Goal: Task Accomplishment & Management: Use online tool/utility

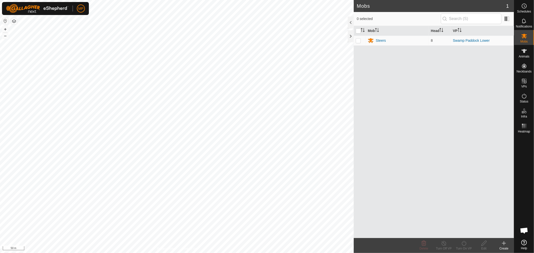
scroll to position [992, 0]
click at [527, 50] on es-animals-svg-icon at bounding box center [524, 51] width 9 height 8
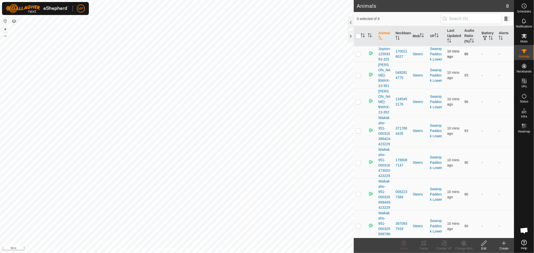
click at [356, 54] on p-checkbox at bounding box center [358, 54] width 5 height 4
click at [425, 247] on div "Tracks" at bounding box center [424, 249] width 20 height 5
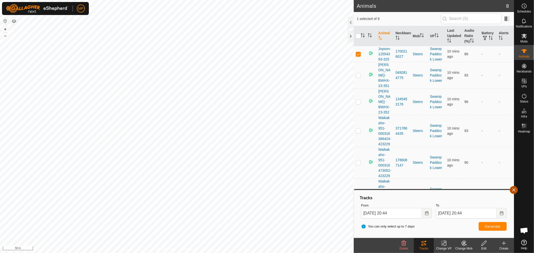
click at [512, 190] on button "button" at bounding box center [514, 190] width 8 height 8
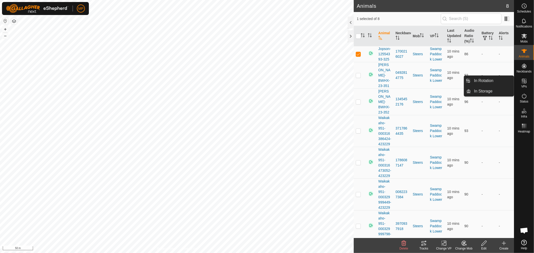
click at [522, 85] on span "VPs" at bounding box center [524, 86] width 6 height 3
click at [359, 54] on p-checkbox at bounding box center [358, 54] width 5 height 4
checkbox input "false"
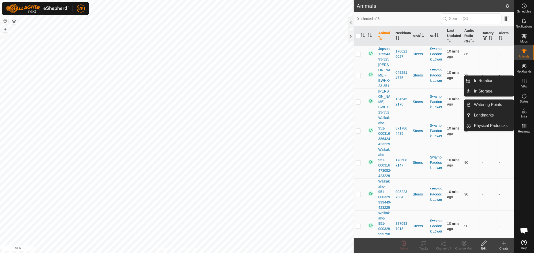
click at [524, 81] on icon at bounding box center [524, 81] width 5 height 5
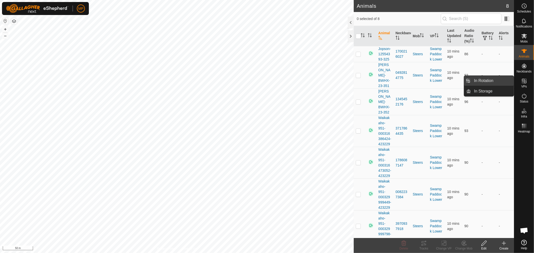
click at [494, 83] on link "In Rotation" at bounding box center [492, 81] width 43 height 10
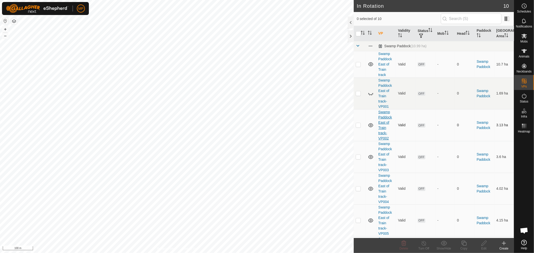
scroll to position [94, 0]
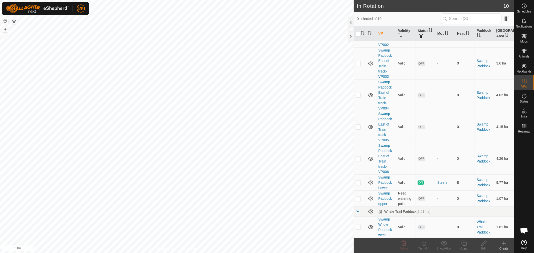
click at [357, 182] on p-checkbox at bounding box center [358, 183] width 5 height 4
checkbox input "true"
click at [463, 245] on icon at bounding box center [463, 243] width 5 height 5
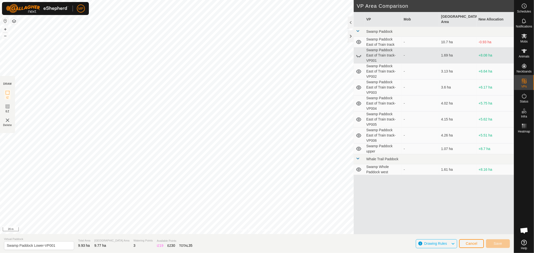
click at [134, 253] on html "MP Schedules Notifications Mobs Animals Neckbands VPs Status Infra Heatmap Help…" at bounding box center [267, 126] width 534 height 253
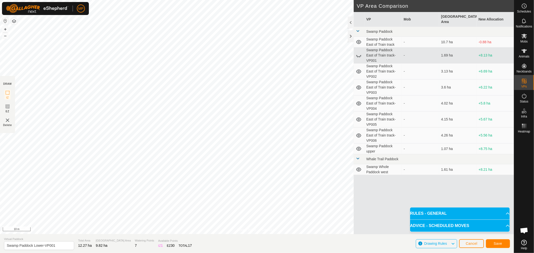
click at [219, 0] on html "MP Schedules Notifications Mobs Animals Neckbands VPs Status Infra Heatmap Help…" at bounding box center [267, 126] width 534 height 253
click at [227, 0] on html "MP Schedules Notifications Mobs Animals Neckbands VPs Status Infra Heatmap Help…" at bounding box center [267, 126] width 534 height 253
click at [33, 246] on input "Swamp Paddock Lower-VP001" at bounding box center [39, 246] width 70 height 9
type input "Swamp Paddock both sides Lower-VP001"
click at [501, 245] on span "Save" at bounding box center [498, 244] width 9 height 4
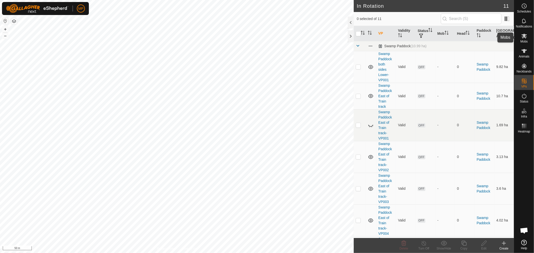
click at [526, 39] on icon at bounding box center [524, 36] width 6 height 6
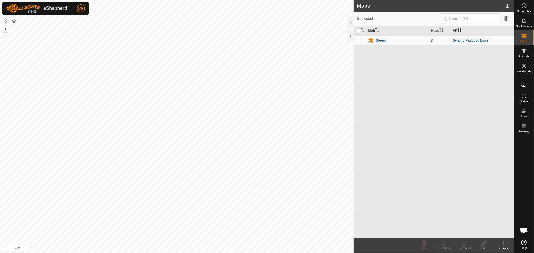
click at [359, 41] on p-checkbox at bounding box center [358, 41] width 5 height 4
checkbox input "true"
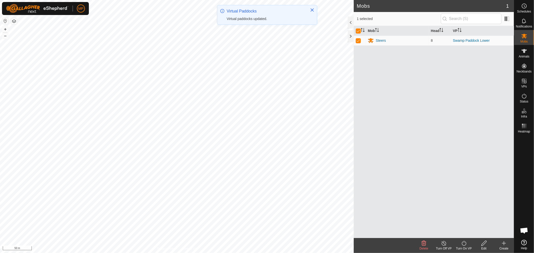
click at [463, 244] on icon at bounding box center [464, 244] width 6 height 6
click at [467, 233] on link "Now" at bounding box center [479, 233] width 50 height 10
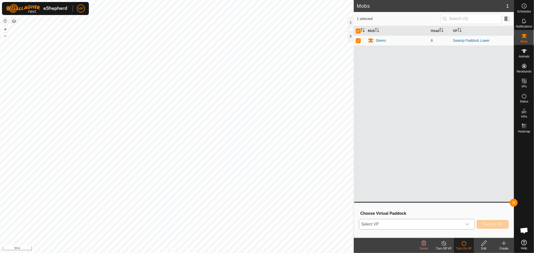
click at [468, 226] on icon "dropdown trigger" at bounding box center [467, 225] width 4 height 4
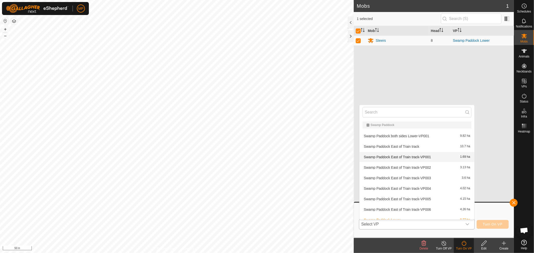
scroll to position [5, 0]
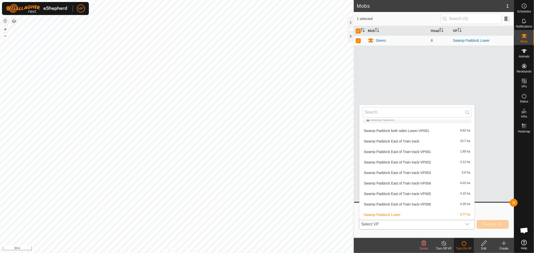
click at [410, 130] on li "Swamp Paddock both sides Lower-VP001 9.82 ha" at bounding box center [416, 131] width 115 height 10
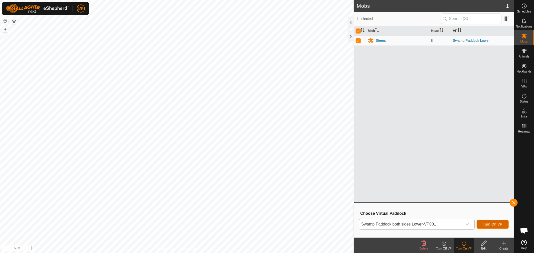
click at [490, 225] on span "Turn On VP" at bounding box center [493, 225] width 20 height 4
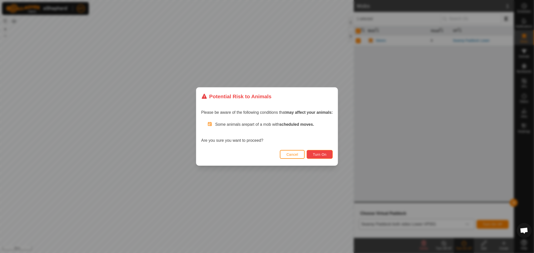
click at [326, 155] on span "Turn On" at bounding box center [320, 155] width 14 height 4
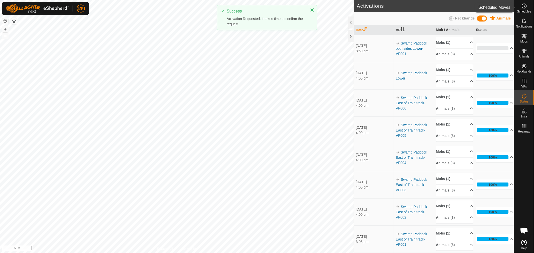
click at [527, 7] on es-schedule-vp-svg-icon at bounding box center [524, 6] width 9 height 8
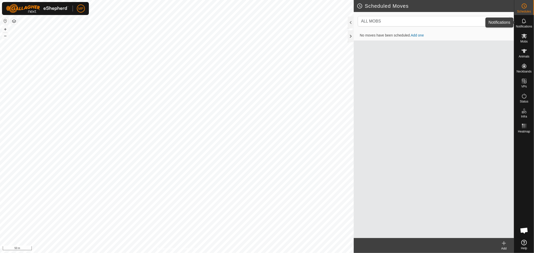
click at [526, 21] on icon at bounding box center [524, 21] width 6 height 6
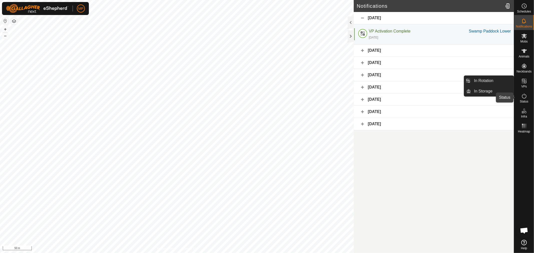
click at [523, 95] on icon at bounding box center [524, 96] width 6 height 6
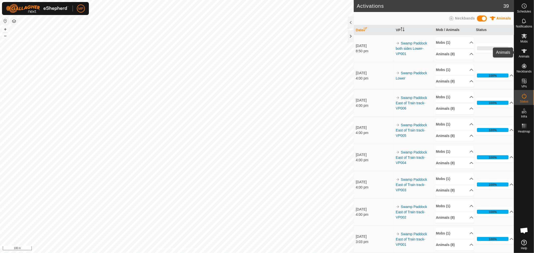
click at [523, 53] on icon at bounding box center [524, 51] width 6 height 6
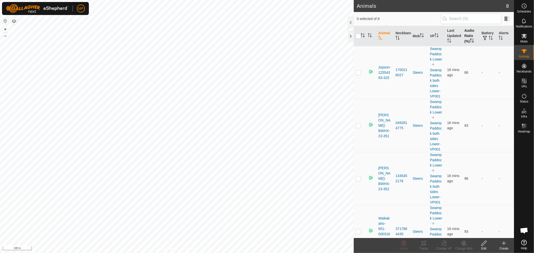
click at [468, 33] on th "Audio Ratio (%)" at bounding box center [470, 36] width 17 height 20
